Goal: Information Seeking & Learning: Check status

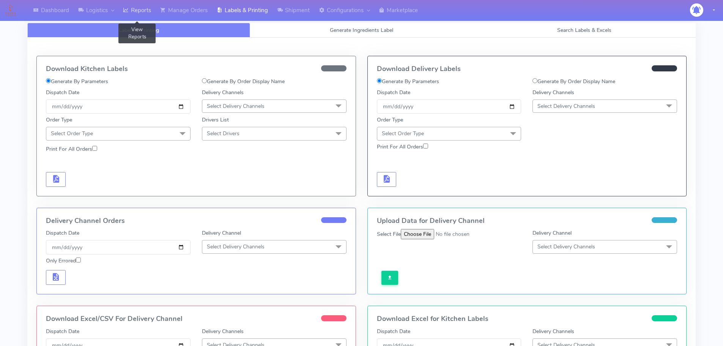
click at [132, 13] on link "Reports" at bounding box center [136, 10] width 37 height 21
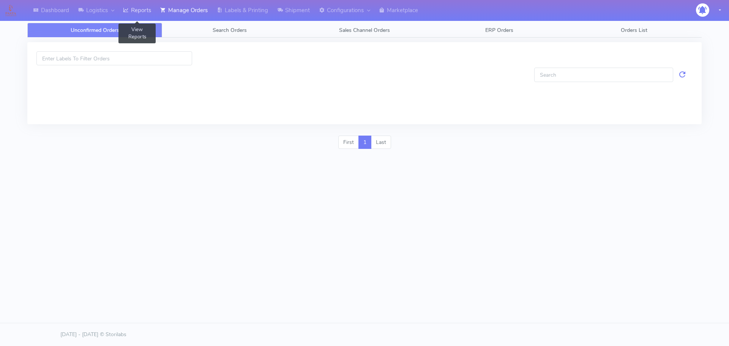
click at [140, 4] on link "Reports" at bounding box center [136, 10] width 37 height 21
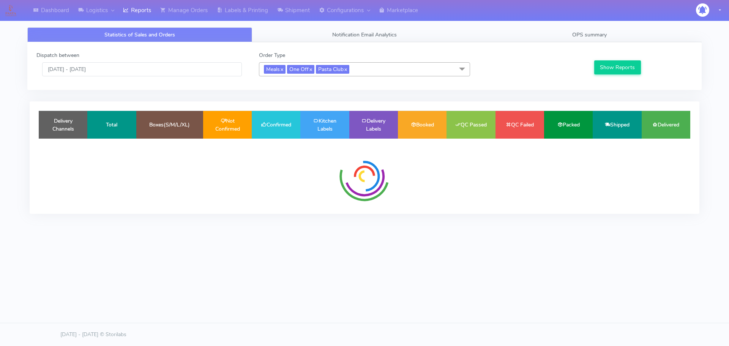
drag, startPoint x: 175, startPoint y: 119, endPoint x: 175, endPoint y: 133, distance: 13.7
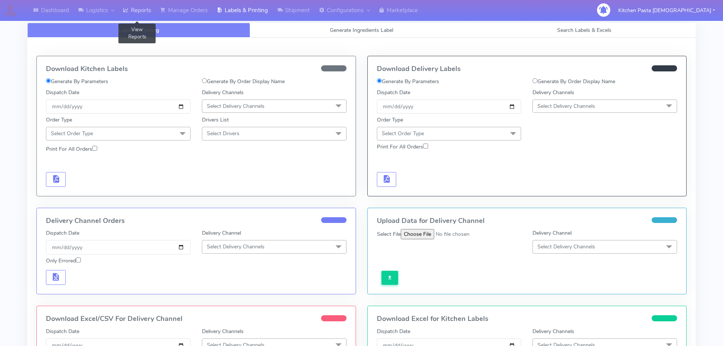
click at [141, 4] on link "Reports" at bounding box center [136, 10] width 37 height 21
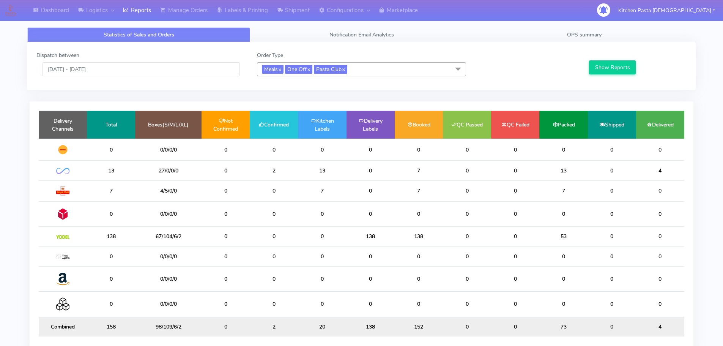
click at [385, 71] on span "Meals x One Off x Pasta Club x" at bounding box center [361, 69] width 209 height 14
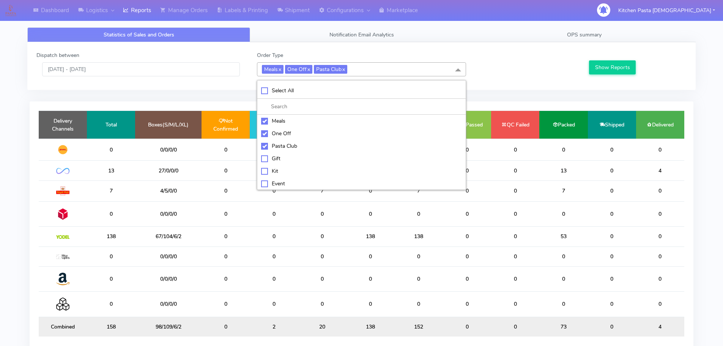
click at [286, 122] on div "Meals" at bounding box center [361, 121] width 201 height 8
checkbox input "false"
click at [286, 130] on div "One Off" at bounding box center [361, 134] width 201 height 8
checkbox input "false"
click at [289, 142] on div "Pasta Club" at bounding box center [361, 146] width 201 height 8
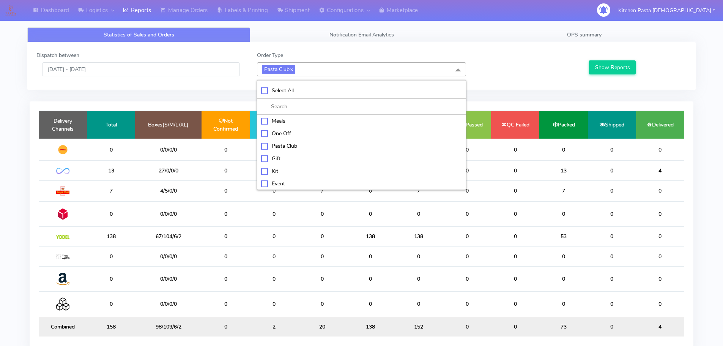
checkbox input "false"
click at [282, 164] on li "Kit" at bounding box center [361, 170] width 208 height 13
checkbox input "true"
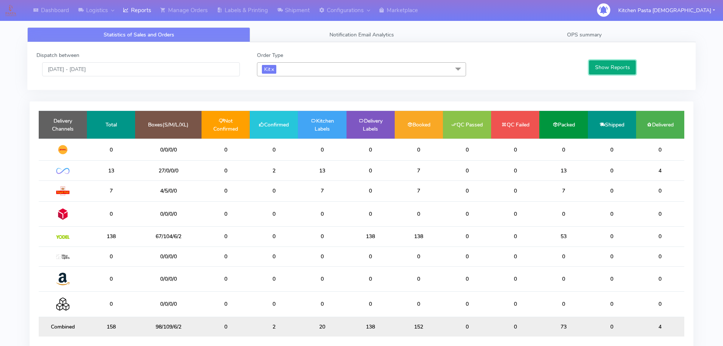
click at [606, 65] on button "Show Reports" at bounding box center [612, 67] width 47 height 14
click at [296, 68] on span "Kit x" at bounding box center [361, 69] width 209 height 14
